Goal: Task Accomplishment & Management: Complete application form

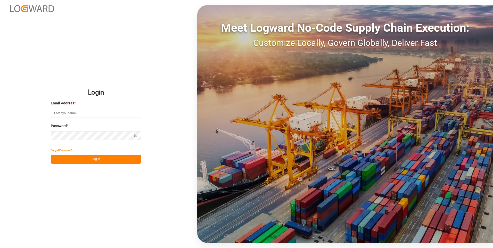
type input "[PERSON_NAME][EMAIL_ADDRESS][PERSON_NAME][DOMAIN_NAME]"
click at [135, 135] on div "Show password" at bounding box center [96, 135] width 90 height 9
click at [136, 135] on icon "button" at bounding box center [136, 136] width 4 height 4
click at [115, 158] on button "Log In" at bounding box center [96, 159] width 90 height 9
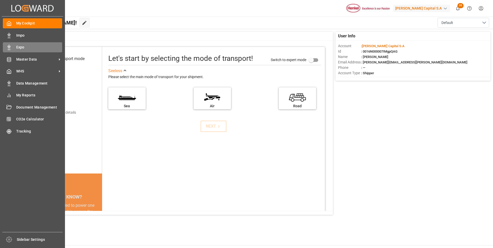
click at [12, 46] on div "Expo Expo" at bounding box center [32, 47] width 59 height 10
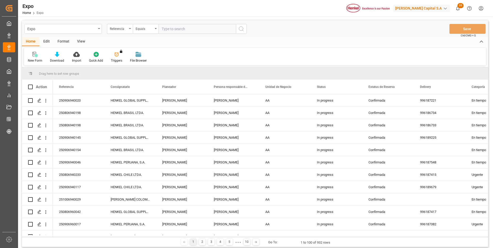
paste input "250806940198"
type input "250806940198"
click at [238, 28] on icon "search button" at bounding box center [241, 29] width 6 height 6
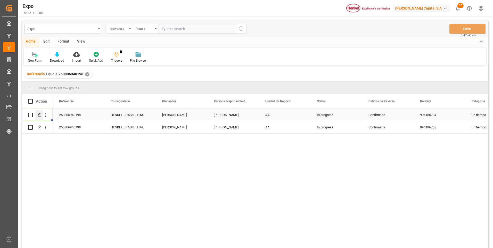
click at [38, 115] on polygon "Press SPACE to select this row." at bounding box center [39, 114] width 3 height 3
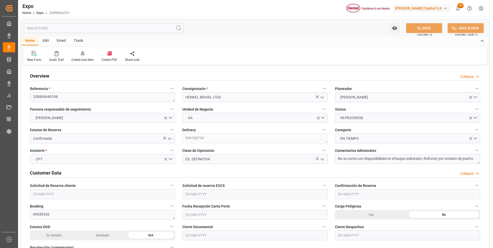
type input "11025"
type input "11603.289"
type input "18"
type input "9349540"
type input "9267649"
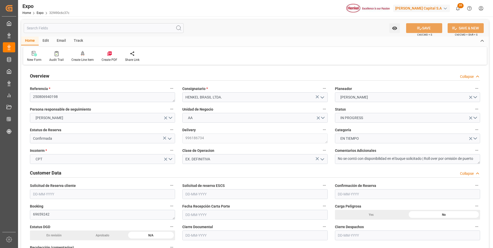
type input "9267649"
type input "MXATM"
type input "BRSSZ"
type input "9349540"
type input "[DATE]"
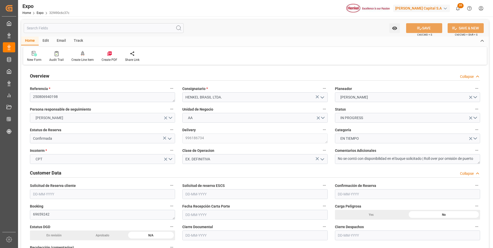
type input "[DATE]"
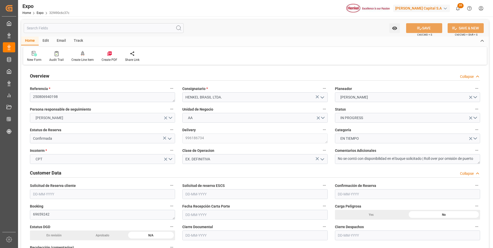
type input "[DATE]"
type input "[DATE] 08:00"
type input "[DATE]"
type input "[DATE] 13:26"
type input "[DATE]"
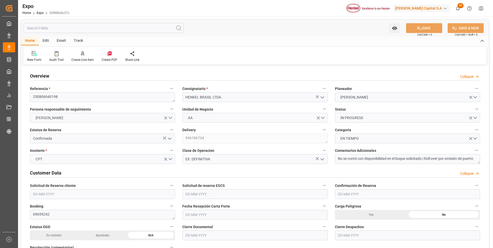
type input "[DATE]"
type input "[DATE] 10:00"
type input "[DATE] 00:00"
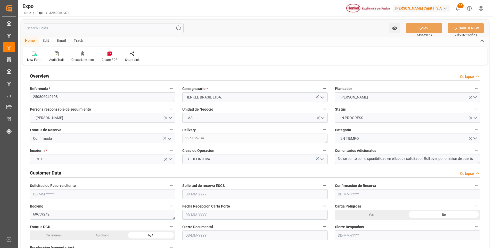
type input "[DATE] 11:18"
type input "[DATE] 19:00"
type input "[DATE] 00:00"
type input "[DATE] 21:20"
type input "[DATE] 08:27"
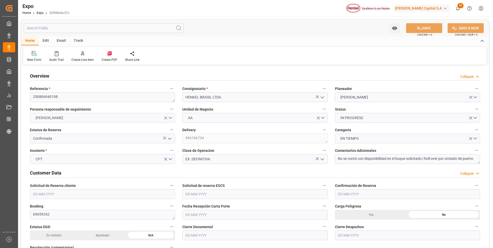
type input "[DATE] 10:36"
type input "[DATE] 11:00"
type input "[DATE] 11:41"
type input "[DATE] 19:00"
type input "[DATE] 08:50"
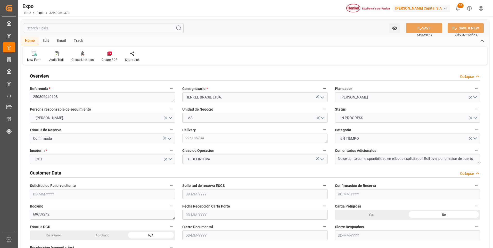
type input "[DATE] 08:50"
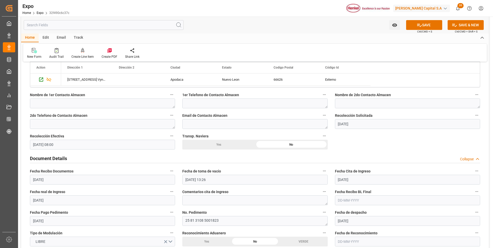
scroll to position [490, 0]
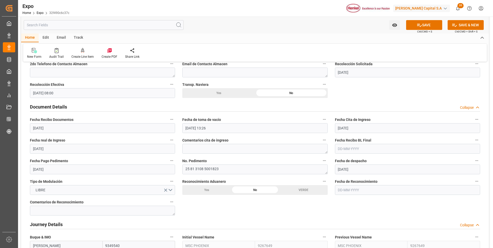
type textarea "No se contó con disponibilidad en el buque solicitado | Roll over por omisión d…"
click at [354, 148] on input "text" at bounding box center [407, 149] width 145 height 10
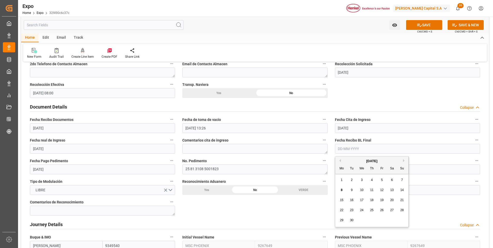
click at [342, 193] on div "8" at bounding box center [341, 190] width 6 height 6
type input "[DATE]"
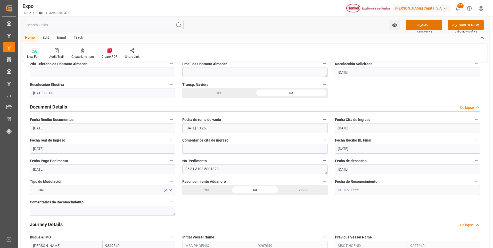
click at [348, 146] on input "[DATE]" at bounding box center [407, 149] width 145 height 10
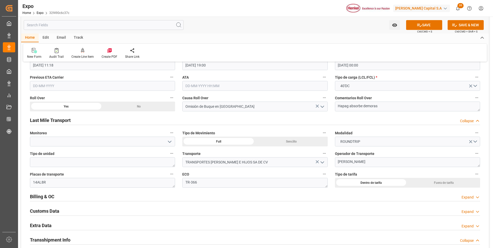
scroll to position [799, 0]
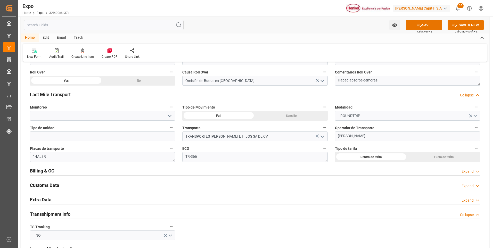
click at [464, 168] on div "Billing & OC Expand" at bounding box center [255, 170] width 450 height 10
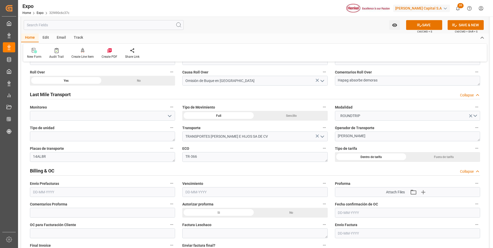
scroll to position [850, 0]
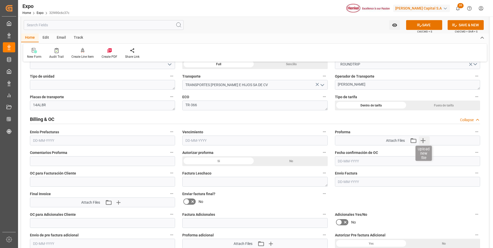
click at [425, 141] on icon "button" at bounding box center [423, 140] width 8 height 8
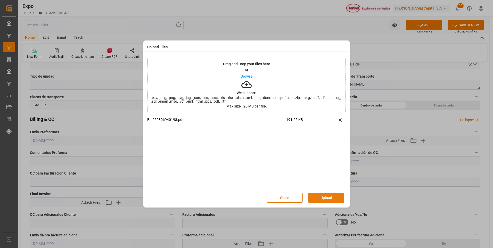
click at [331, 201] on button "Upload" at bounding box center [326, 198] width 36 height 10
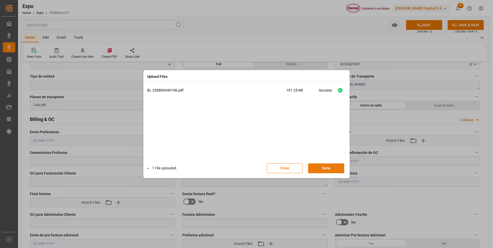
click at [329, 167] on button "Done" at bounding box center [326, 168] width 36 height 10
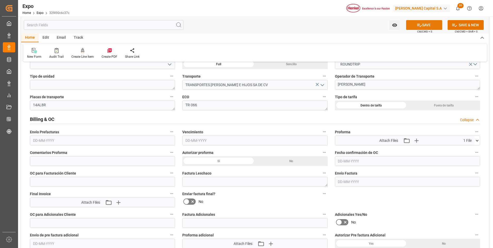
click at [421, 25] on button "SAVE" at bounding box center [424, 25] width 36 height 10
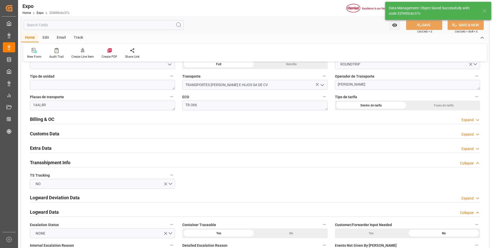
type textarea "[PERSON_NAME]"
type input "[DATE] 22:34"
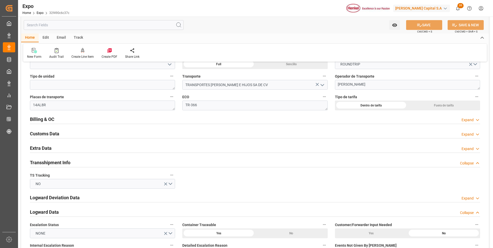
click at [474, 148] on div "Expand" at bounding box center [470, 148] width 19 height 5
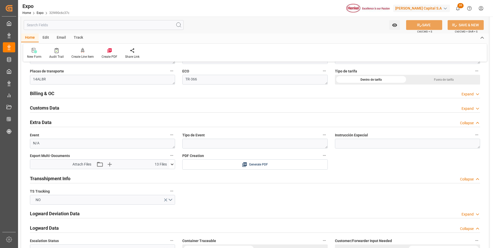
scroll to position [902, 0]
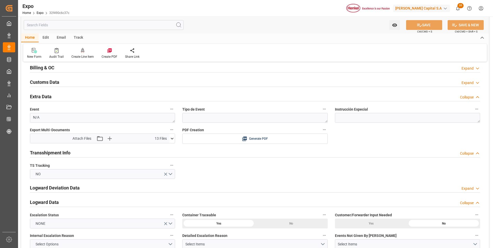
click at [171, 138] on icon at bounding box center [171, 138] width 5 height 5
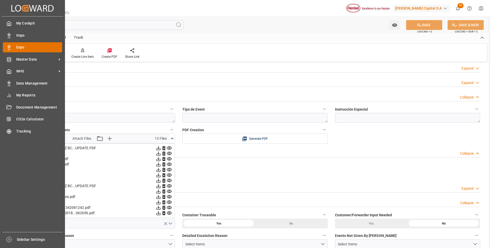
click at [5, 49] on div at bounding box center [7, 47] width 9 height 5
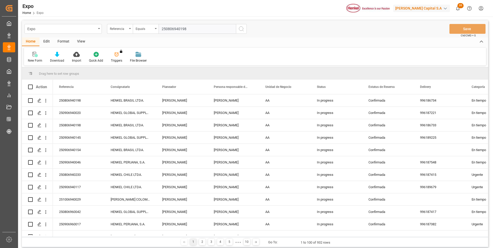
type input "250806940198"
click at [243, 27] on icon "search button" at bounding box center [241, 29] width 6 height 6
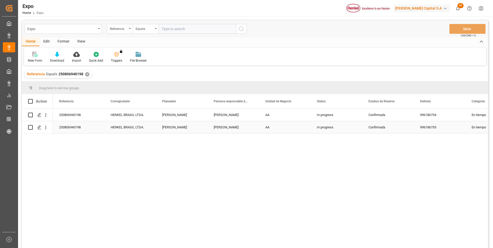
click at [323, 127] on div "In progress" at bounding box center [337, 127] width 52 height 12
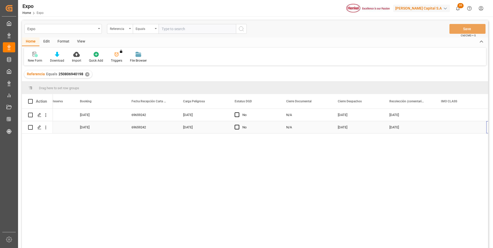
scroll to position [0, 752]
click at [37, 128] on icon "Press SPACE to select this row." at bounding box center [39, 127] width 4 height 4
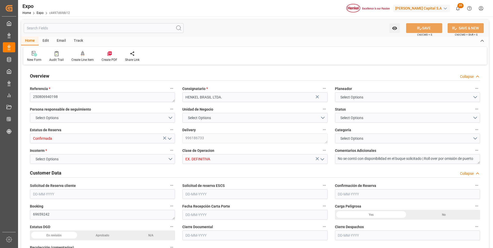
type input "11025"
type input "11603.289"
type input "18"
type input "9349540"
type input "9267649"
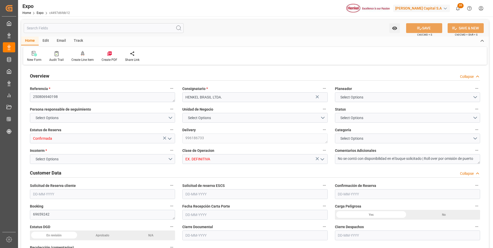
type input "9267649"
type input "MXATM"
type input "BRSSZ"
type input "9349540"
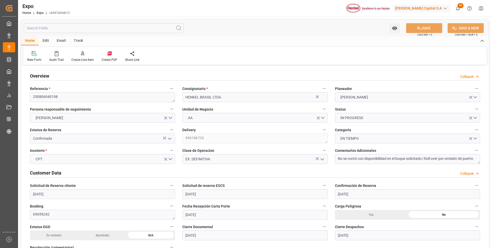
type input "[DATE]"
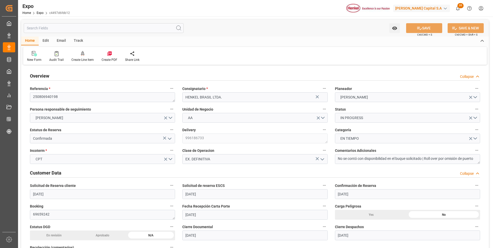
type input "[DATE]"
type input "[DATE] 08:00"
type input "[DATE]"
type input "[DATE] 13:26"
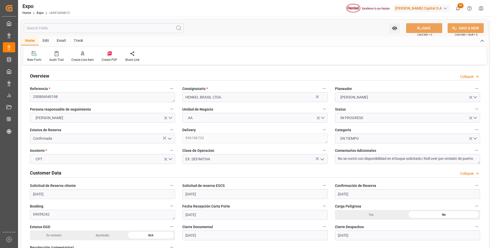
type input "[DATE]"
type input "[DATE] 10:00"
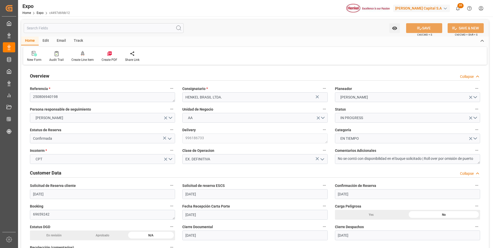
type input "[DATE] 00:00"
type input "[DATE] 11:18"
type input "[DATE] 19:00"
type input "[DATE] 00:00"
type input "[DATE] 21:20"
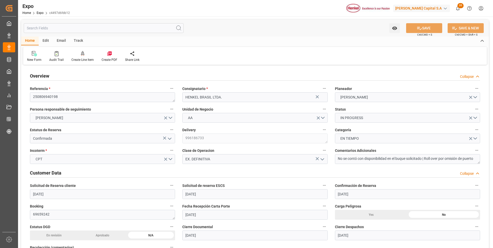
type input "[DATE] 08:27"
type input "[DATE] 10:36"
type input "[DATE] 11:00"
type input "[DATE] 11:41"
type input "[DATE] 19:00"
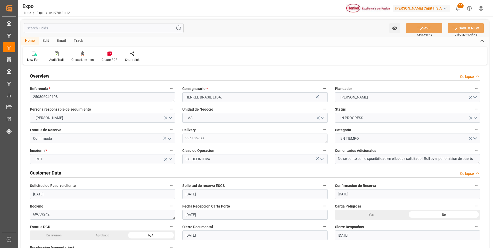
type input "[DATE] 08:50"
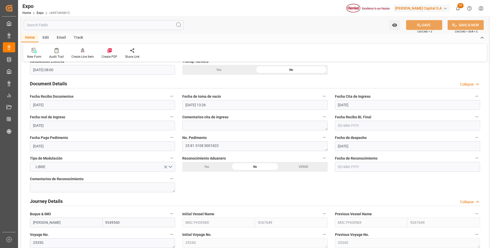
click at [348, 125] on input "text" at bounding box center [407, 126] width 145 height 10
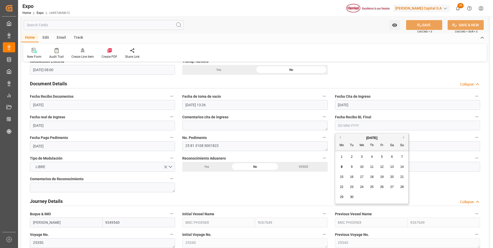
click at [341, 168] on span "8" at bounding box center [342, 167] width 2 height 4
type input "[DATE]"
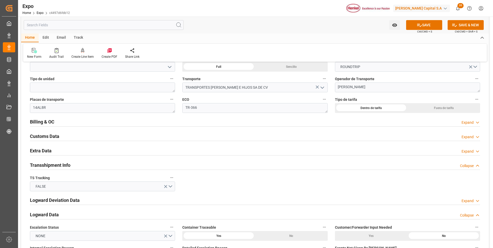
click at [471, 123] on div "Expand" at bounding box center [467, 122] width 12 height 5
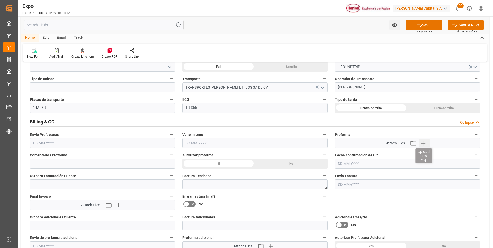
click at [424, 142] on icon "button" at bounding box center [423, 143] width 8 height 8
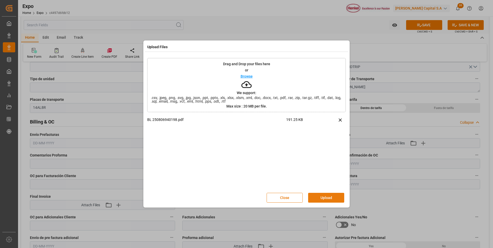
click at [326, 196] on button "Upload" at bounding box center [326, 198] width 36 height 10
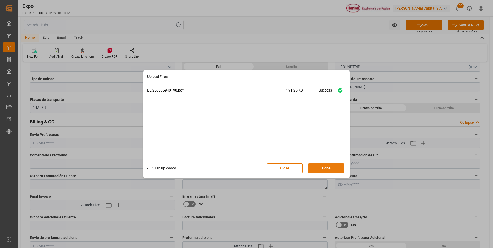
click at [325, 164] on button "Done" at bounding box center [326, 168] width 36 height 10
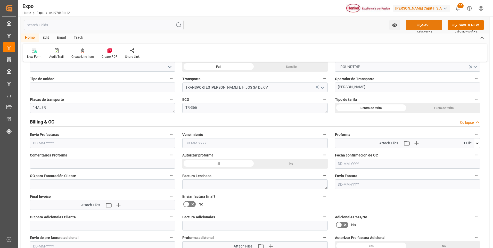
click at [420, 22] on button "SAVE" at bounding box center [424, 25] width 36 height 10
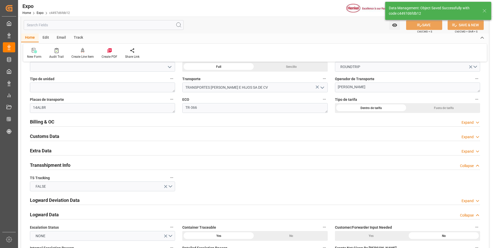
type textarea "[PERSON_NAME]"
type input "[DATE] 22:37"
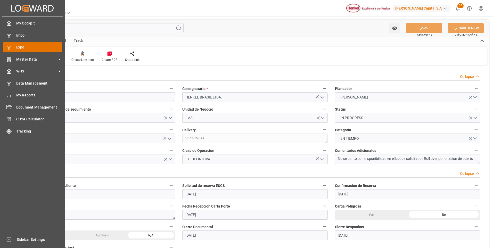
click at [10, 45] on icon at bounding box center [8, 47] width 5 height 5
